Goal: Information Seeking & Learning: Learn about a topic

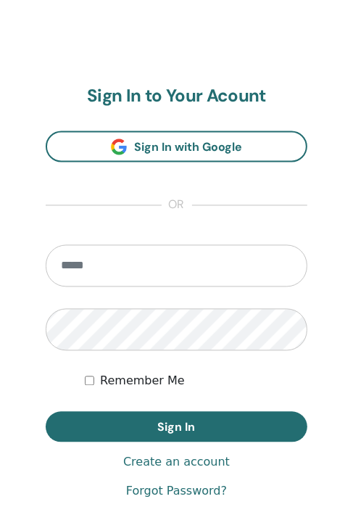
scroll to position [753, 0]
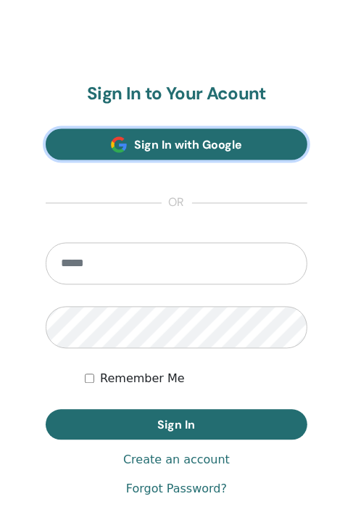
click at [155, 146] on span "Sign In with Google" at bounding box center [188, 145] width 108 height 15
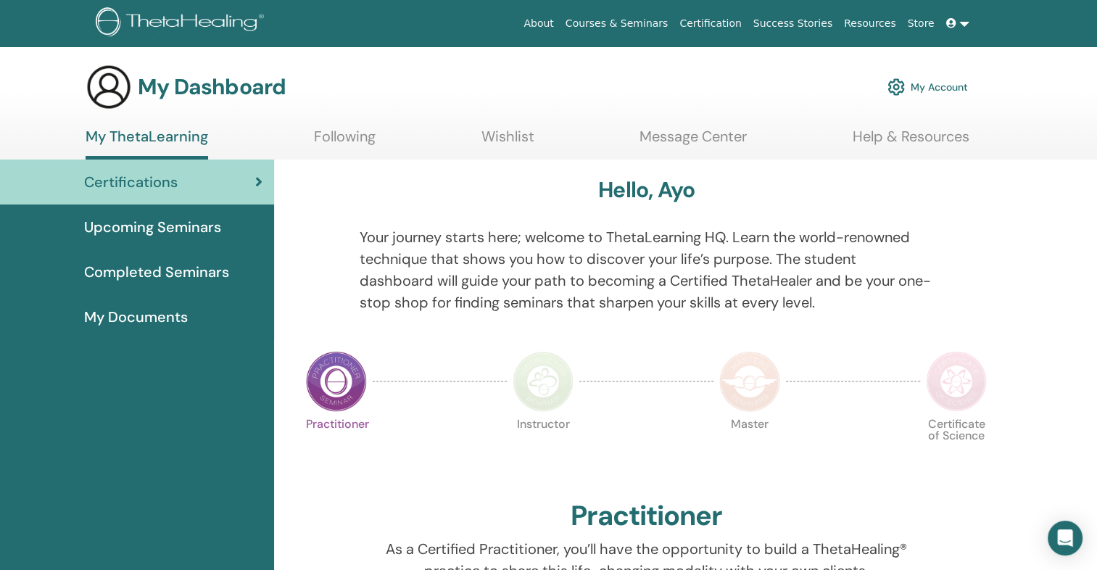
click at [352, 20] on link "Resources" at bounding box center [870, 23] width 64 height 27
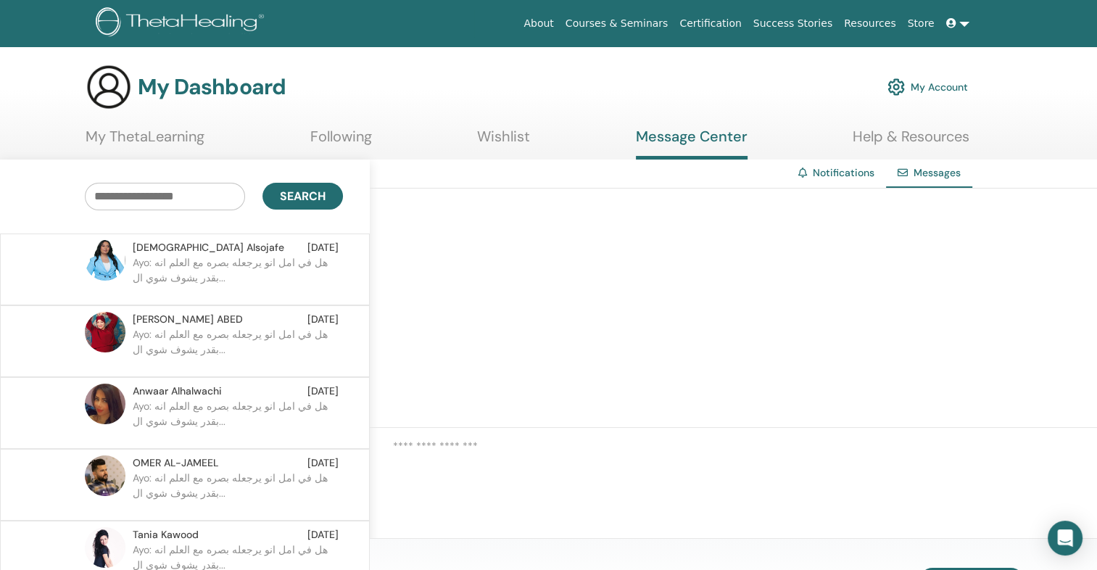
click at [174, 141] on link "My ThetaLearning" at bounding box center [145, 142] width 119 height 28
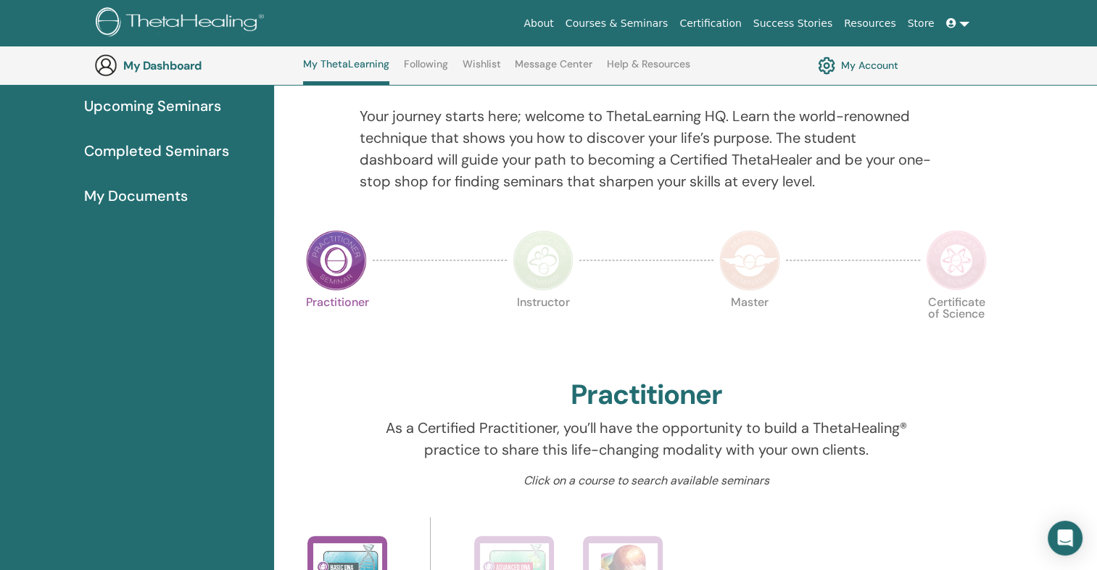
scroll to position [160, 0]
click at [339, 251] on img at bounding box center [336, 259] width 61 height 61
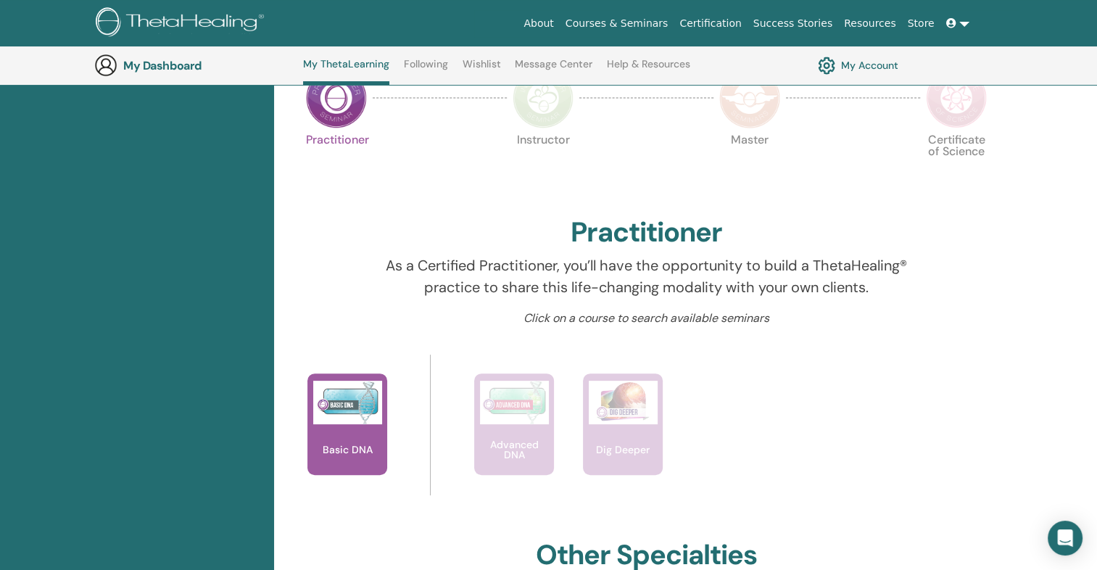
scroll to position [315, 0]
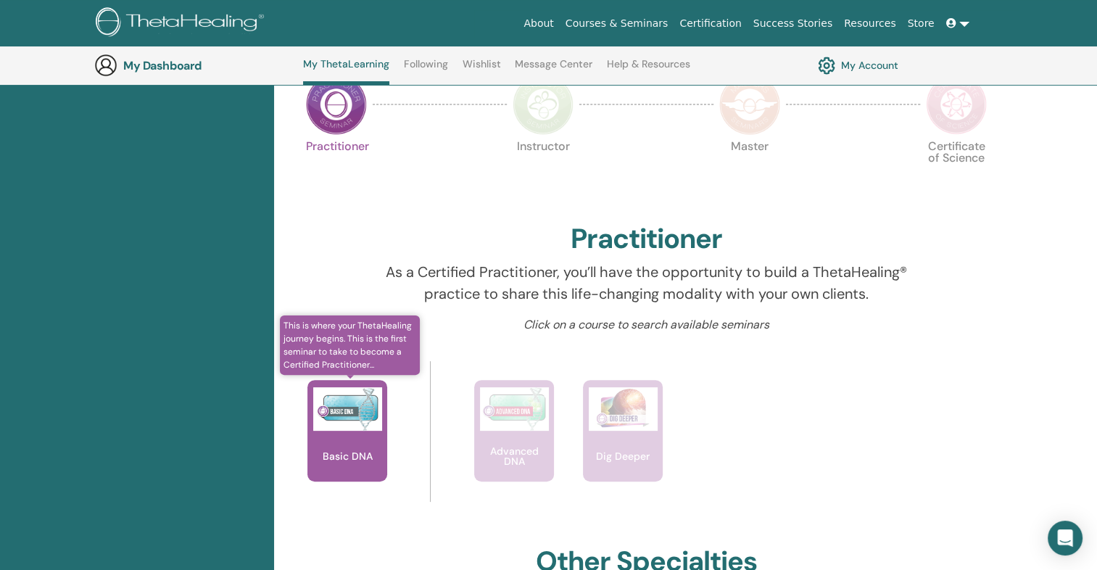
click at [369, 422] on img at bounding box center [347, 408] width 69 height 43
